Goal: Navigation & Orientation: Find specific page/section

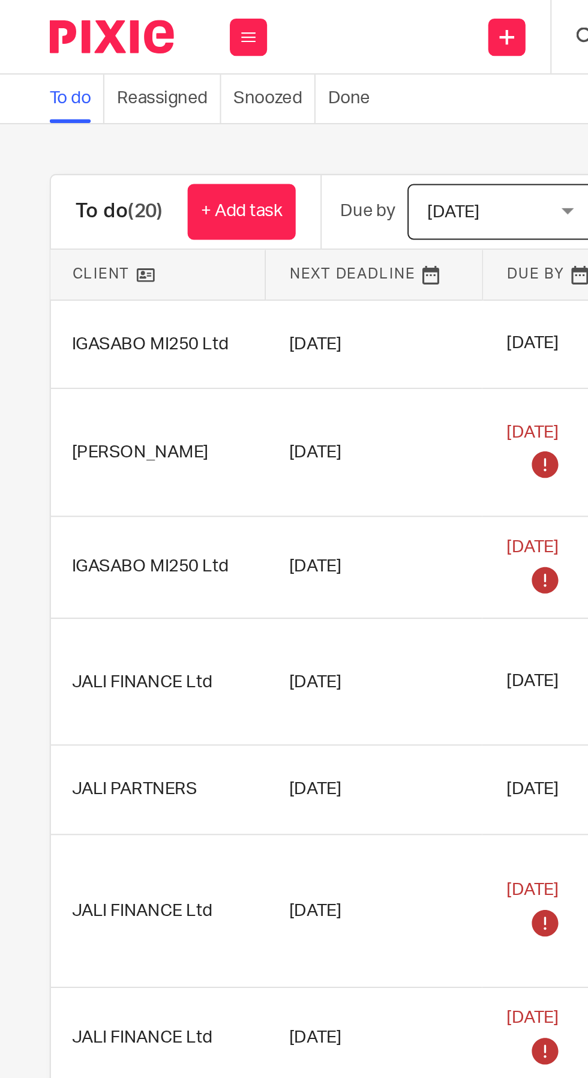
scroll to position [0, 229]
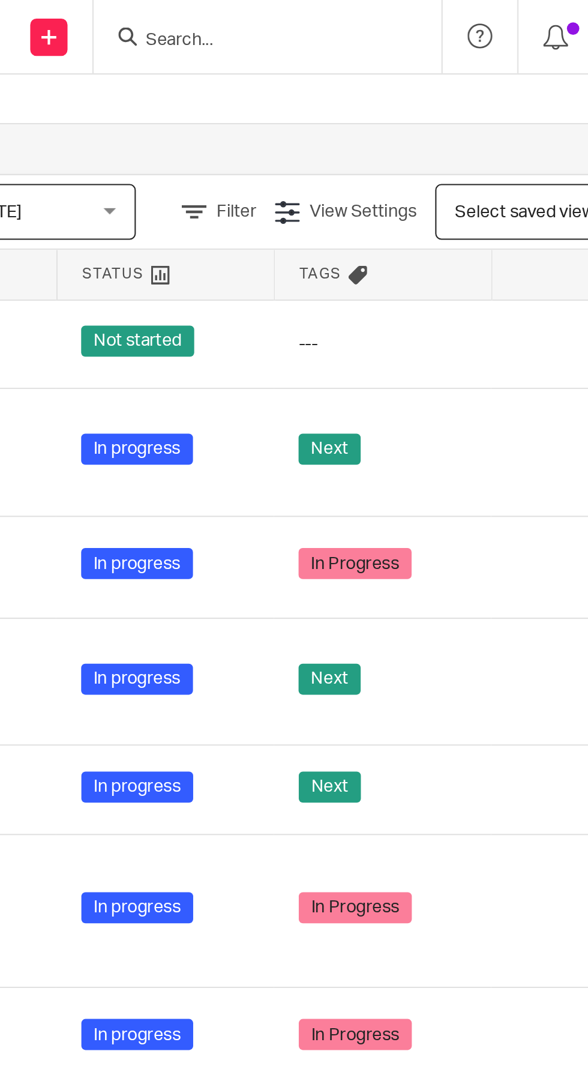
click at [426, 167] on div "---" at bounding box center [406, 166] width 81 height 12
click at [484, 165] on icon at bounding box center [486, 166] width 12 height 12
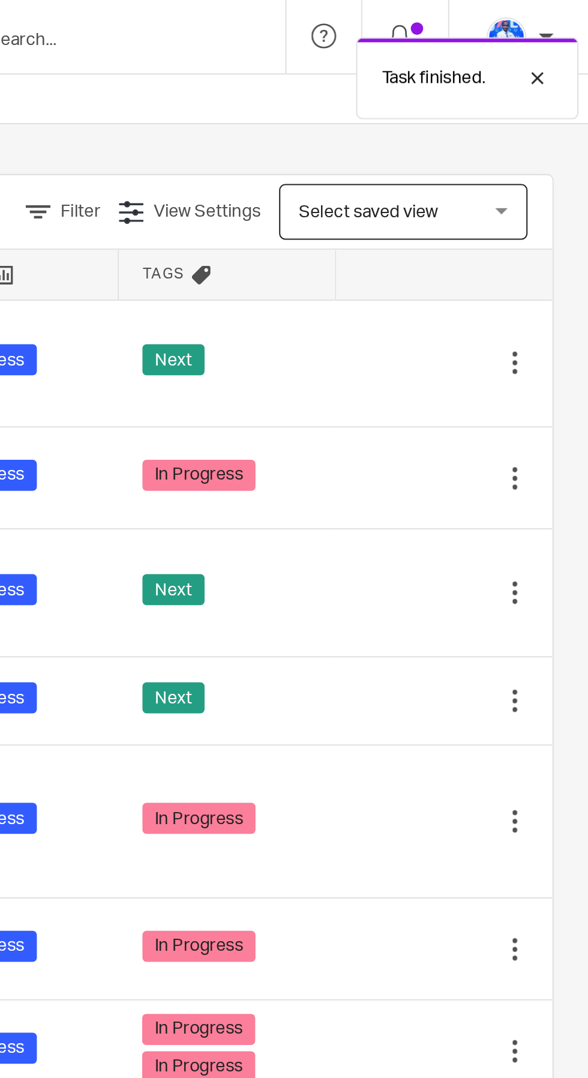
click at [424, 173] on div "Next" at bounding box center [406, 175] width 81 height 18
click at [486, 176] on icon at bounding box center [486, 176] width 12 height 12
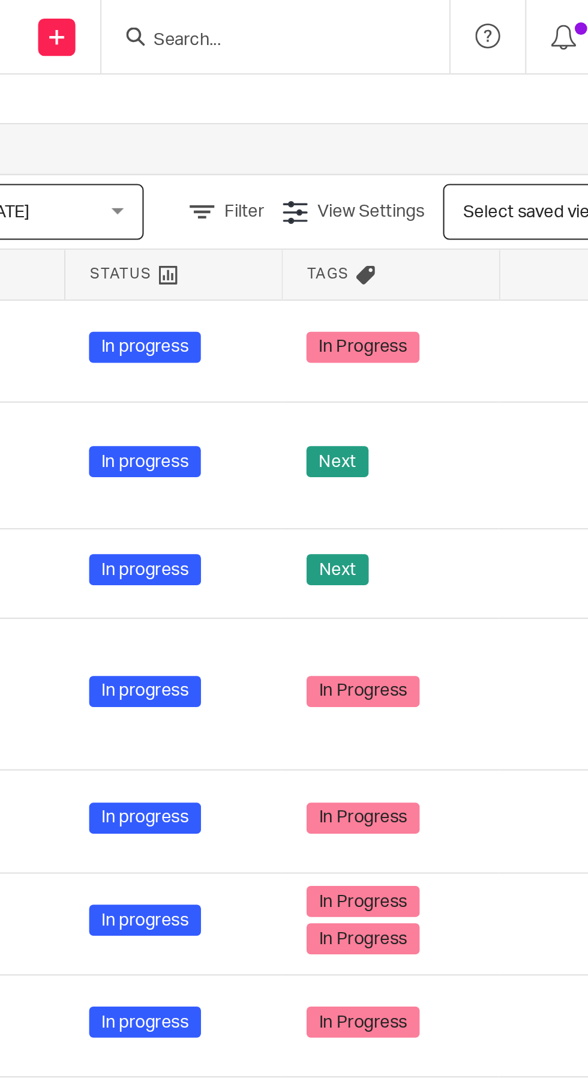
scroll to position [0, 0]
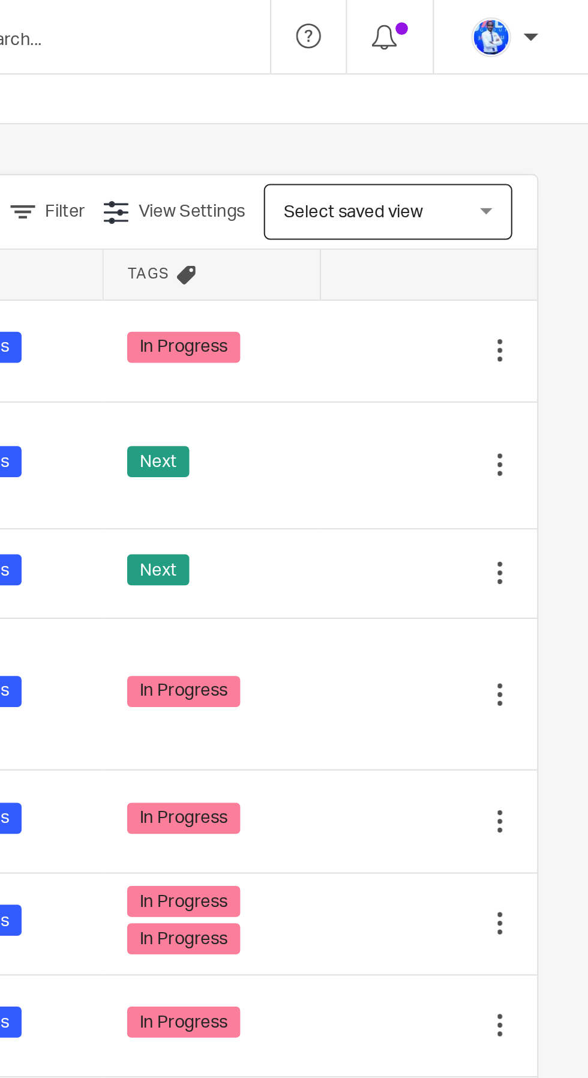
click at [440, 227] on div "Next" at bounding box center [406, 225] width 81 height 18
click at [484, 230] on icon at bounding box center [486, 225] width 12 height 12
